Goal: Answer question/provide support

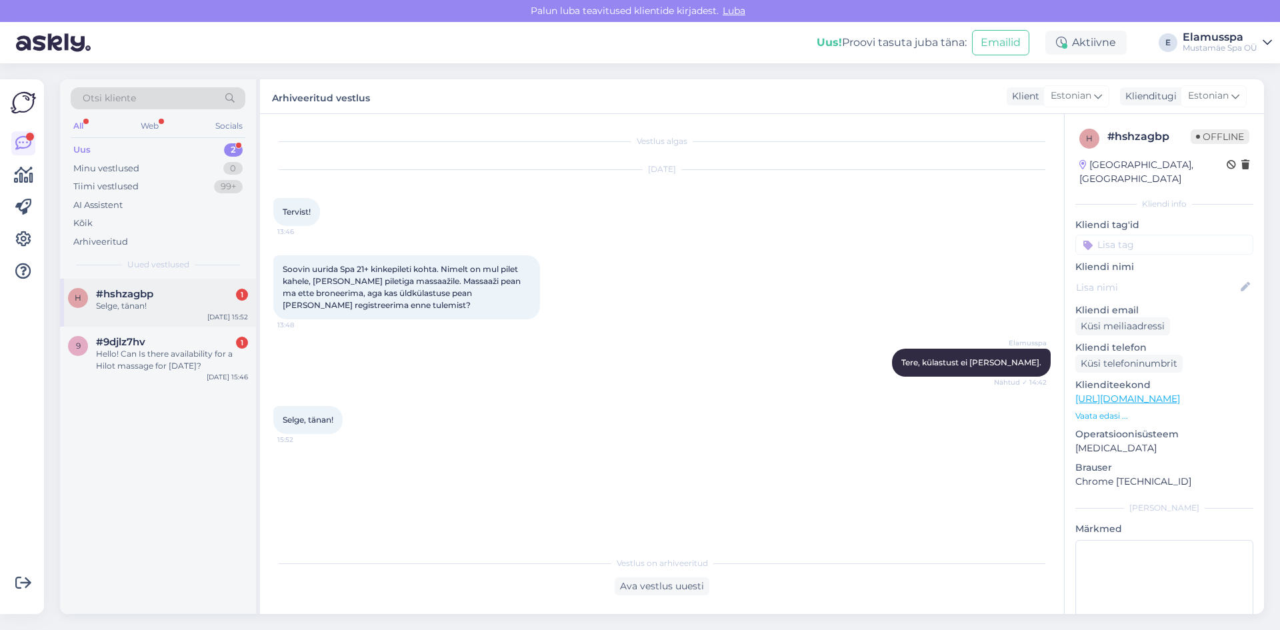
click at [125, 319] on div "h #hshzagbp 1 Selge, tänan! [DATE] 15:52" at bounding box center [158, 303] width 196 height 48
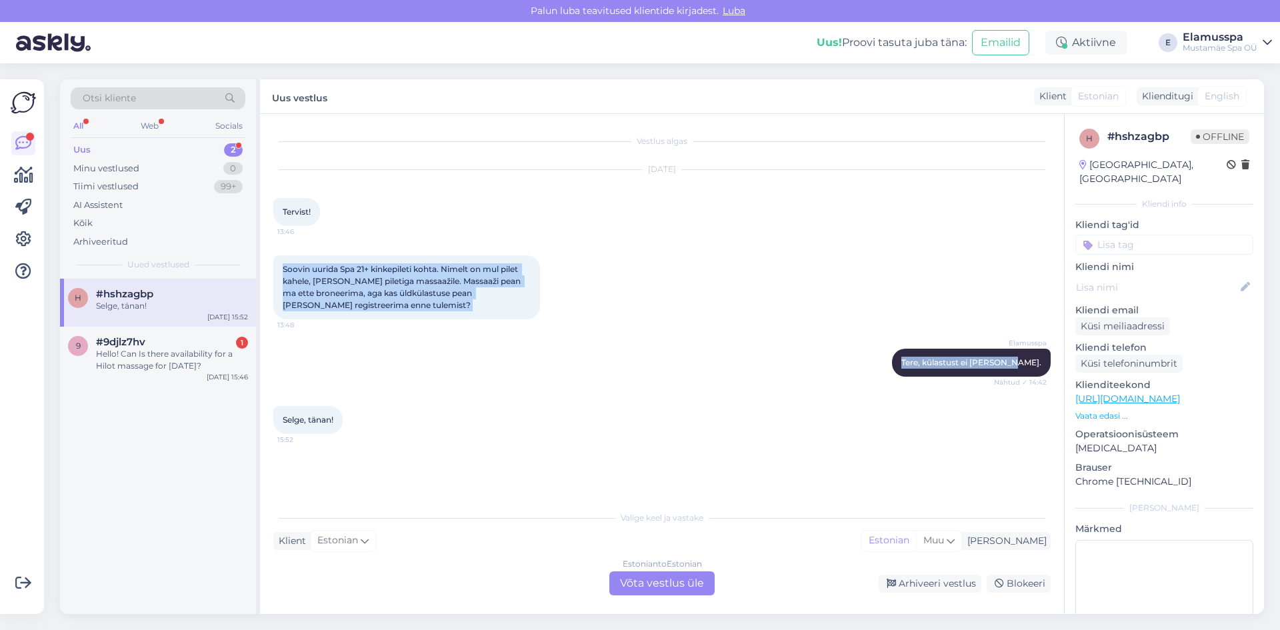
drag, startPoint x: 1048, startPoint y: 367, endPoint x: 282, endPoint y: 263, distance: 773.2
click at [282, 263] on div "Vestlus algas [DATE] Tervist! 13:46 Soovin uurida Spa 21+ kinkepileti kohta. Ni…" at bounding box center [668, 309] width 790 height 365
click at [282, 263] on div "Soovin uurida Spa 21+ kinkepileti kohta. Nimelt on mul pilet kahele, [PERSON_NA…" at bounding box center [406, 287] width 267 height 64
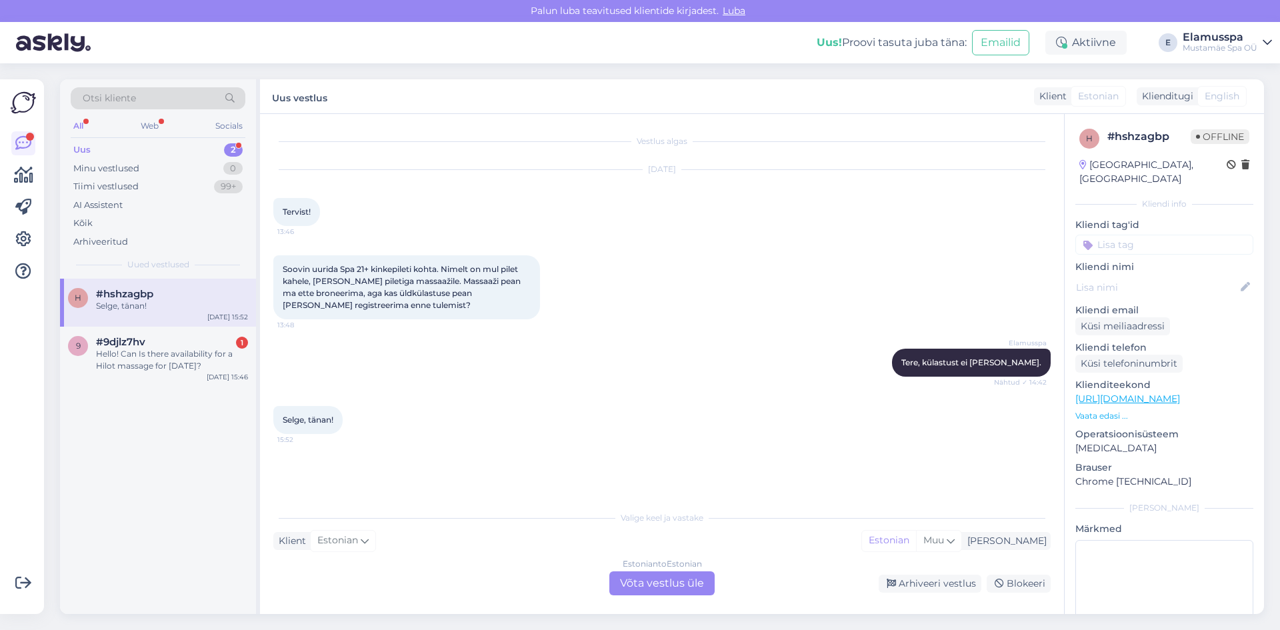
click at [668, 583] on div "Estonian to Estonian Võta vestlus üle" at bounding box center [661, 583] width 105 height 24
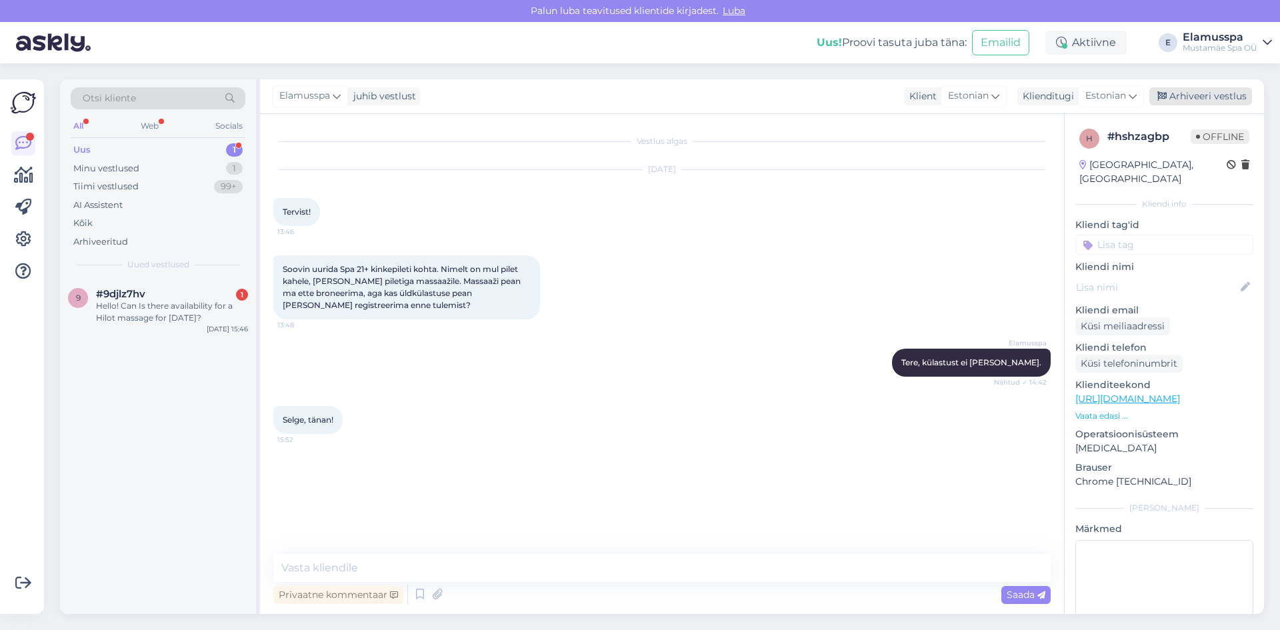
click at [1200, 105] on div "Arhiveeri vestlus" at bounding box center [1201, 96] width 103 height 18
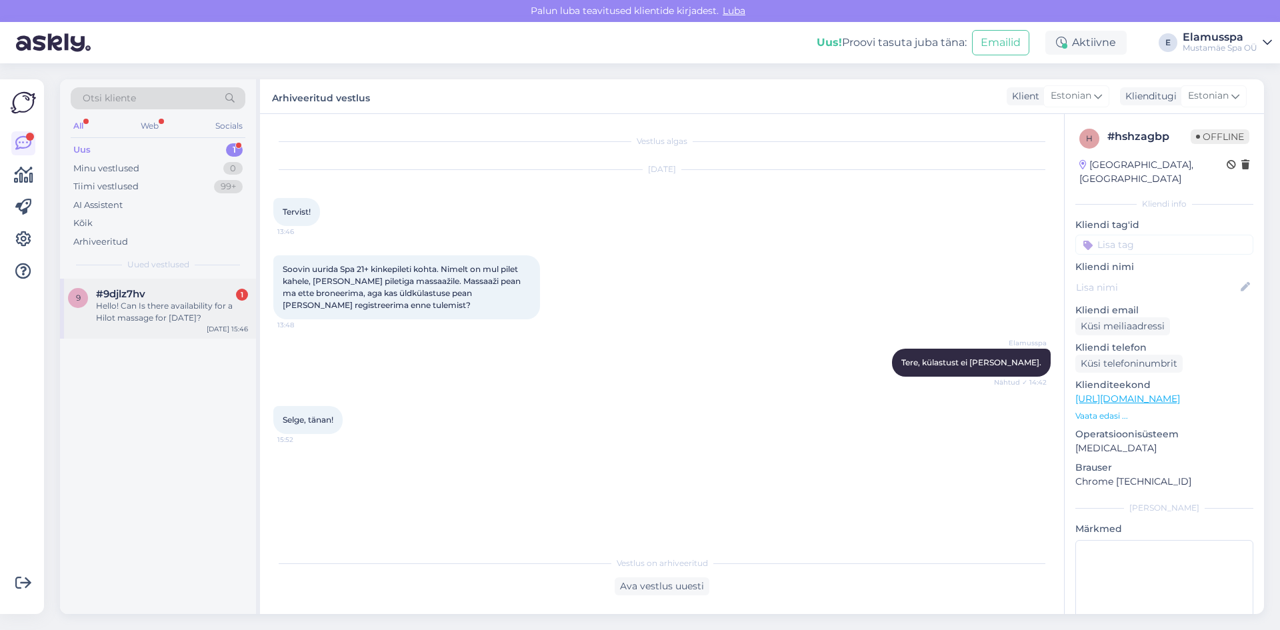
click at [143, 303] on div "Hello! Can Is there availability for a Hilot massage for [DATE]?" at bounding box center [172, 312] width 152 height 24
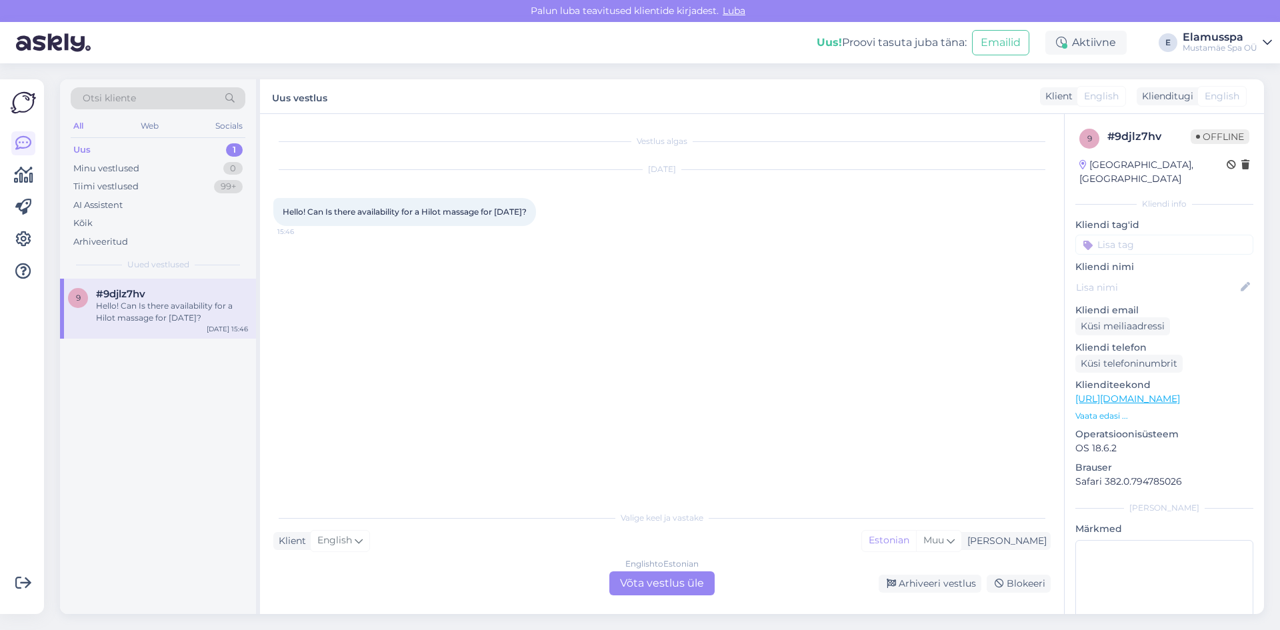
click at [664, 583] on div "English to Estonian Võta vestlus üle" at bounding box center [661, 583] width 105 height 24
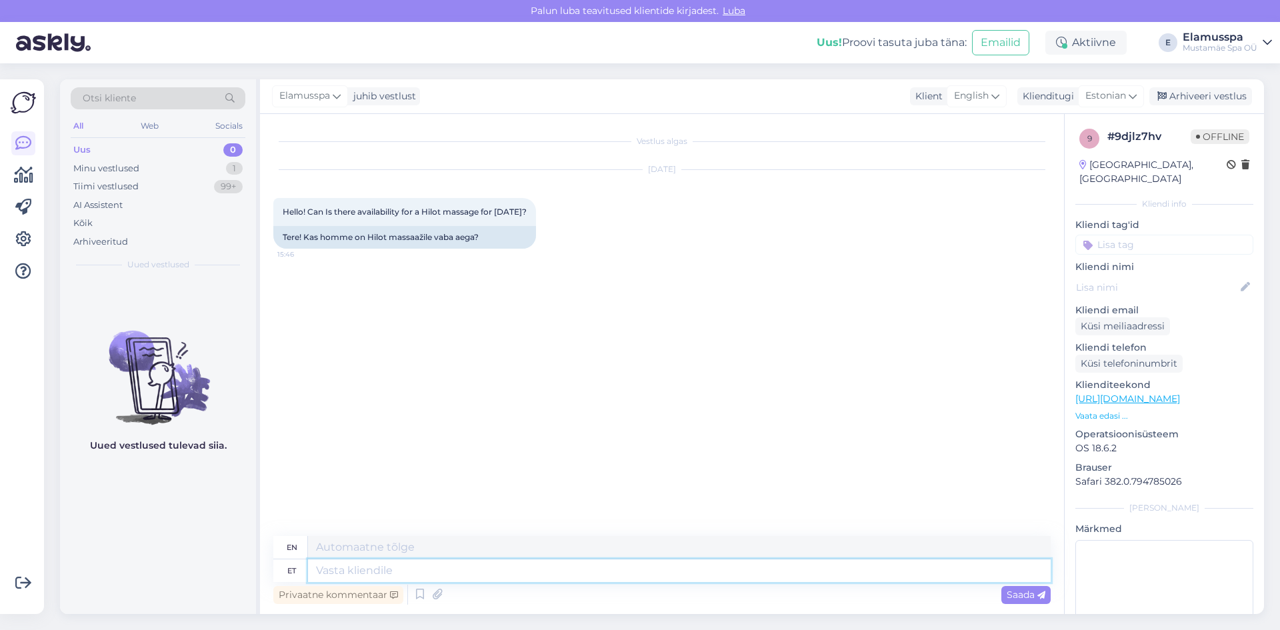
click at [453, 571] on textarea at bounding box center [679, 570] width 743 height 23
type textarea "Tere!"
type textarea "Hello!"
type textarea "Tere! Kahjuks"
type textarea "Hello! Unfortunately"
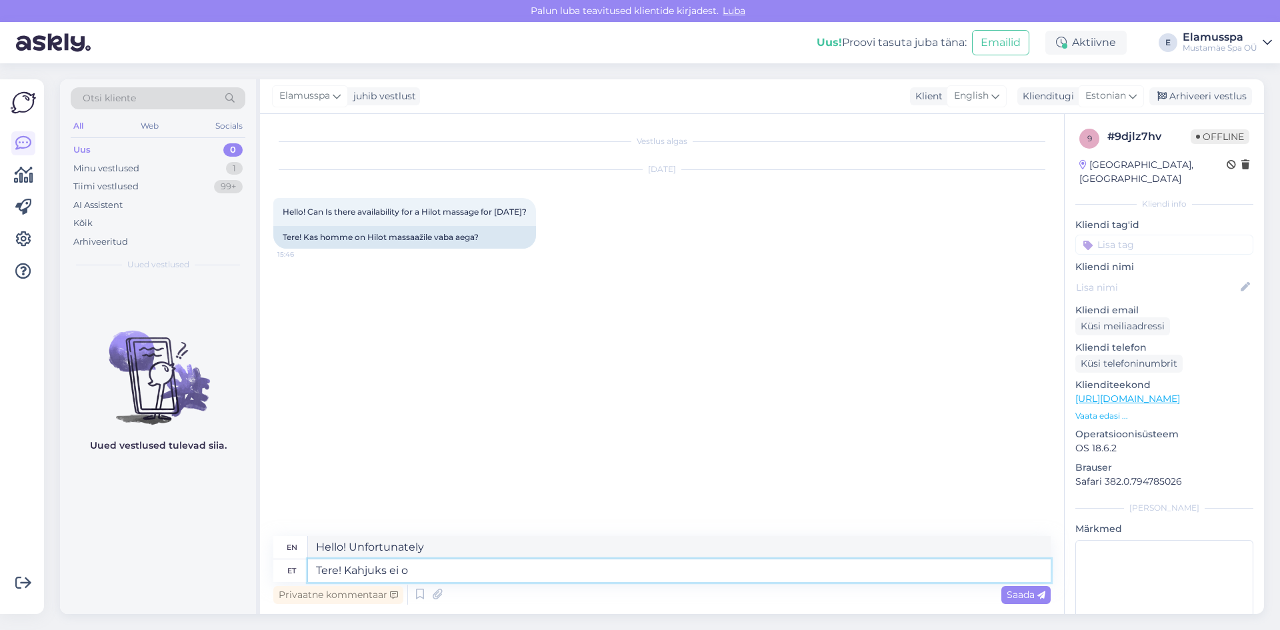
type textarea "Tere! Kahjuks ei ol"
type textarea "Hello! Unfortunately not."
click at [793, 386] on div "Vestlus algas [DATE] Hello! Can Is there availability for a Hilot massage for […" at bounding box center [668, 325] width 790 height 397
click at [447, 557] on textarea "Hello! Unfortunately not." at bounding box center [679, 547] width 743 height 23
click at [452, 568] on textarea "Tere! Kahjuks ei ole" at bounding box center [679, 570] width 743 height 23
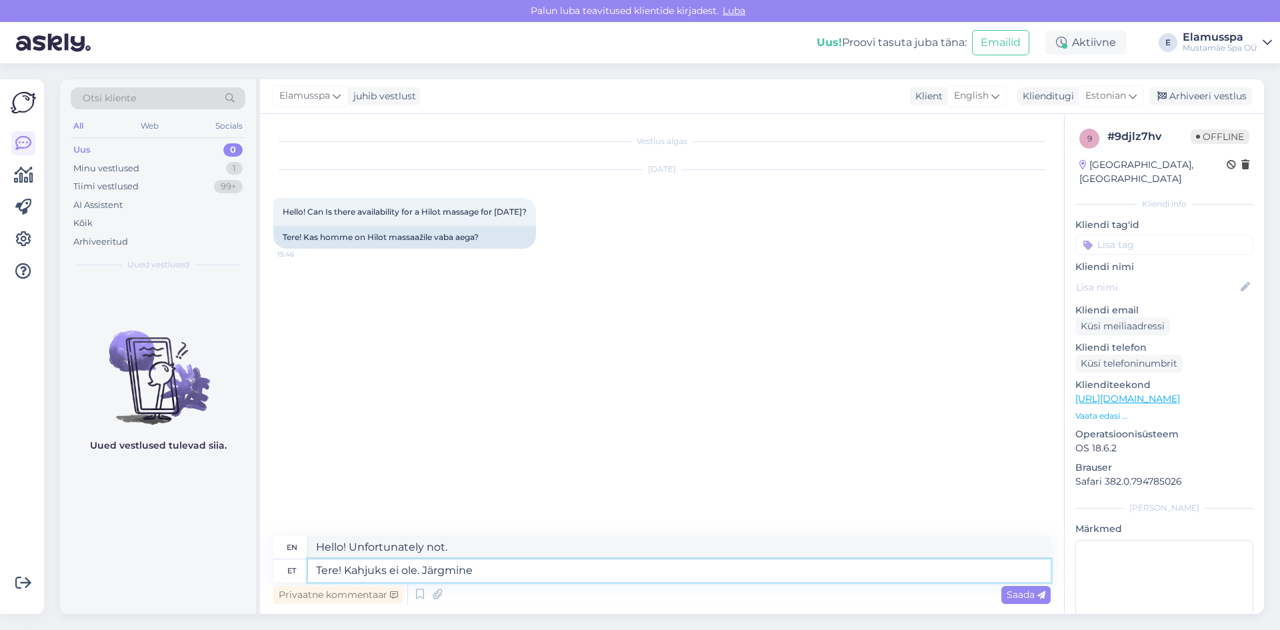
type textarea "Tere! Kahjuks ei ole. Järgmine v"
type textarea "Hello! Unfortunately not. Next"
type textarea "Tere! Kahjuks ei ole. Järgmine võimalus"
type textarea "Hello! Unfortunately not. Next chance"
type textarea "Tere! Kahjuks ei ole. Järgmine võimalus broneerida"
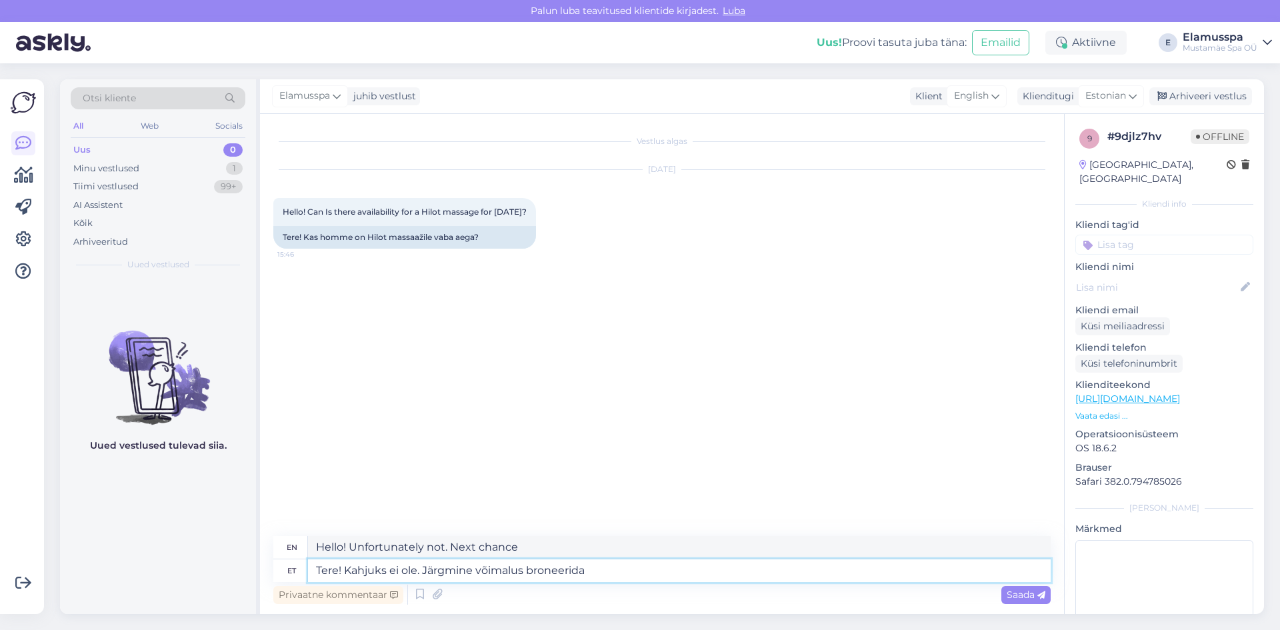
type textarea "Hello! Unfortunately not. Next opportunity to book"
type textarea "Tere! Kahjuks ei ole. Järgmine võimalus broneerida Hilot"
type textarea "Hello! Unfortunately not. Next chance to book Hilo"
type textarea "Tere! Kahjuks ei ole. Järgmine võimalus broneerida Hilot massaaži"
type textarea "Hello! Unfortunately not. Next opportunity to book a massage in [GEOGRAPHIC_DAT…"
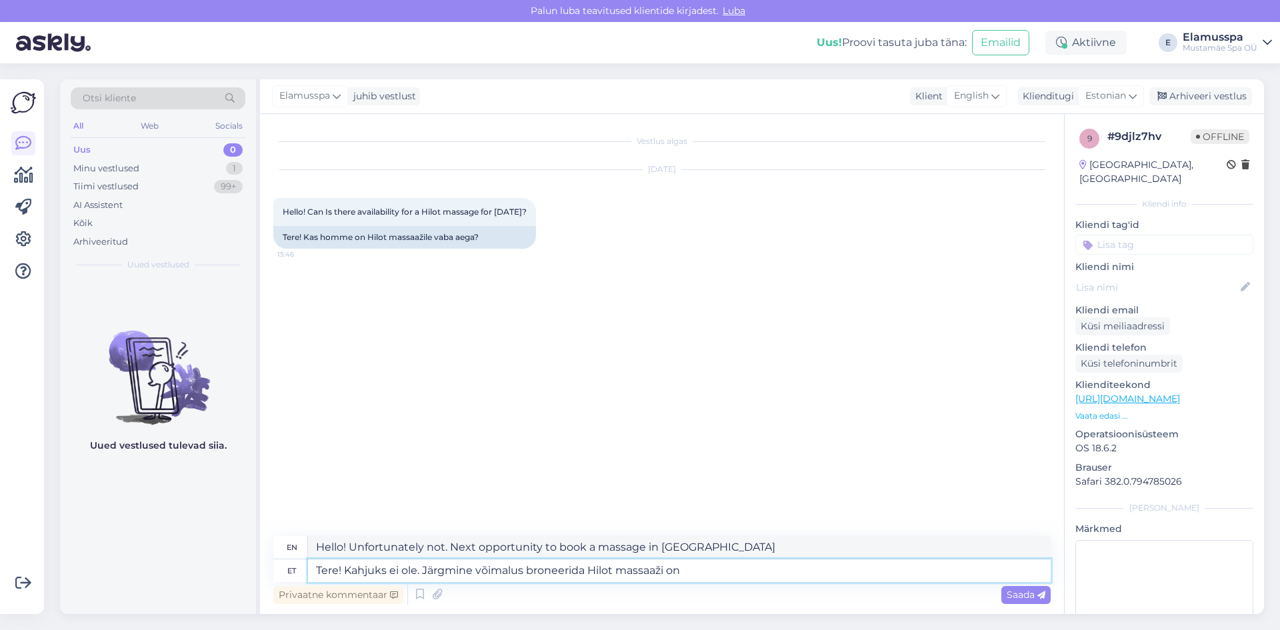
type textarea "Tere! Kahjuks ei ole. Järgmine võimalus broneerida Hilot massaaži on"
type textarea "Hello! Unfortunately not. The next option to book a Hilot massage is"
type textarea "Tere! Kahjuks ei ole. Järgmine võimalus broneerida Hilot massaaži on 4. s"
type textarea "Hello! Unfortunately not. The next opportunity to book a Hilot massage is on th…"
type textarea "Tere! Kahjuks ei ole. Järgmine võimalus broneerida Hilot massaaži on [DATE]."
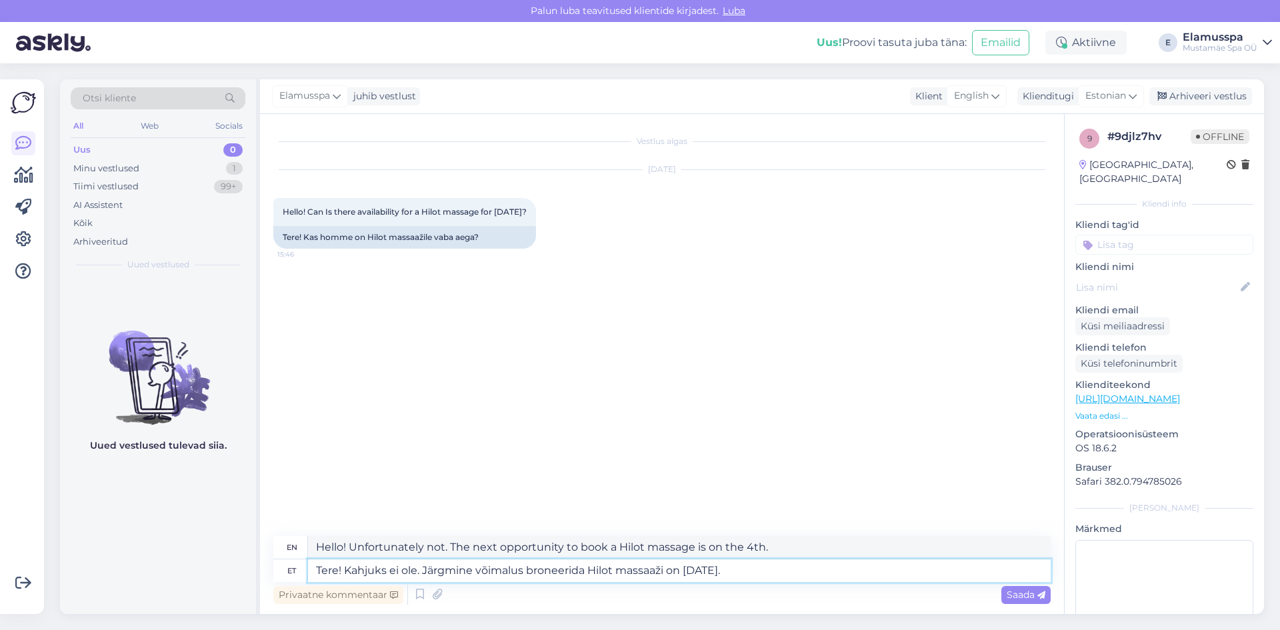
type textarea "Hello! Unfortunately not. The next opportunity to book a Hilot massage is [DATE]"
type textarea "Tere! Kahjuks ei ole. Järgmine võimalus broneerida Hilot massaaži on [DATE]."
click at [1016, 589] on span "Saada" at bounding box center [1026, 595] width 39 height 12
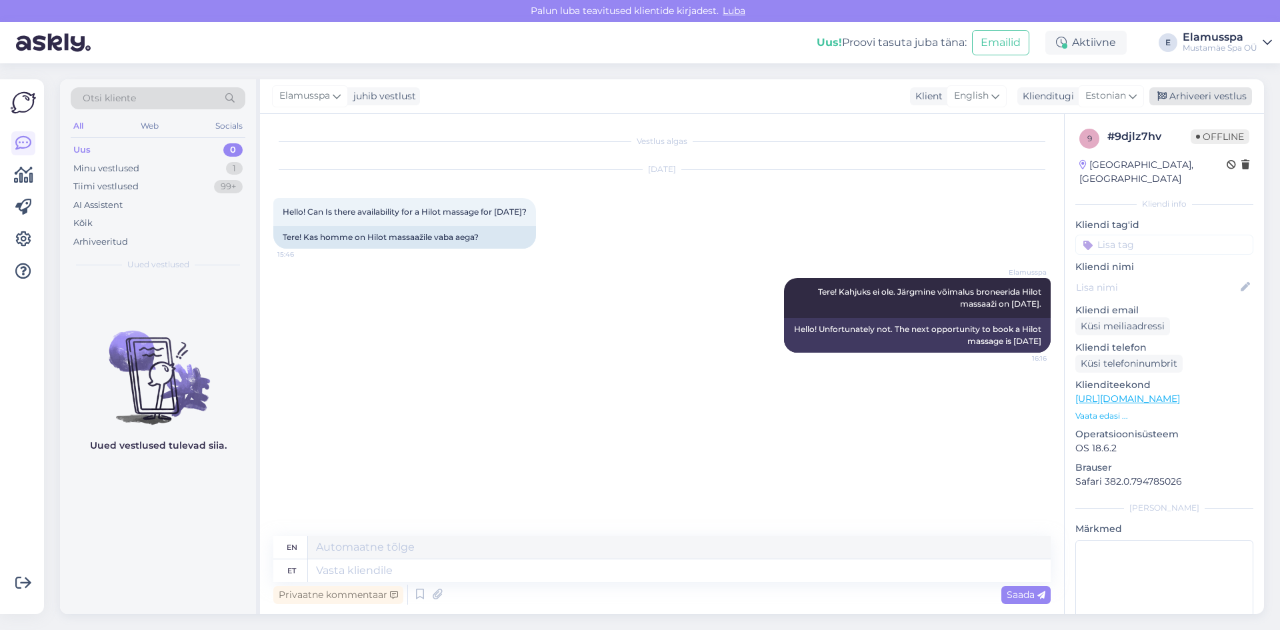
click at [1214, 91] on div "Arhiveeri vestlus" at bounding box center [1201, 96] width 103 height 18
